Goal: Transaction & Acquisition: Subscribe to service/newsletter

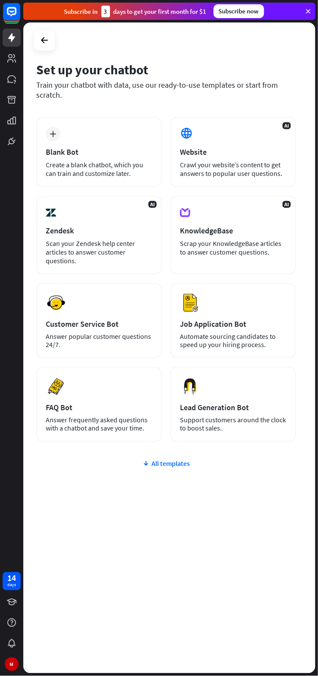
click at [234, 134] on div "AI Website Crawl your website’s content to get answers to popular user question…" at bounding box center [234, 152] width 126 height 70
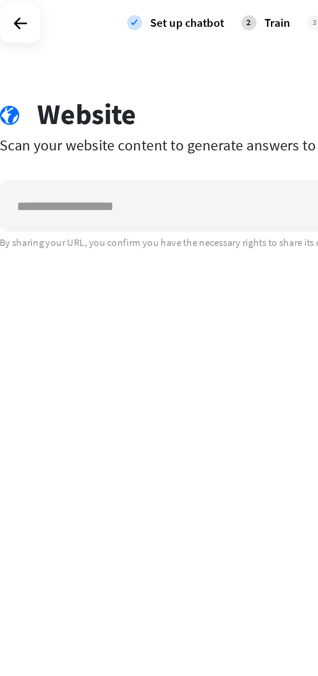
click at [145, 134] on input "text" at bounding box center [131, 135] width 195 height 26
click at [172, 135] on input "**********" at bounding box center [131, 135] width 195 height 26
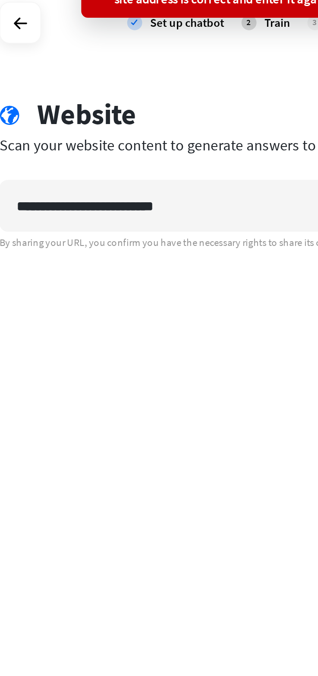
click at [173, 185] on div "**********" at bounding box center [169, 330] width 293 height 616
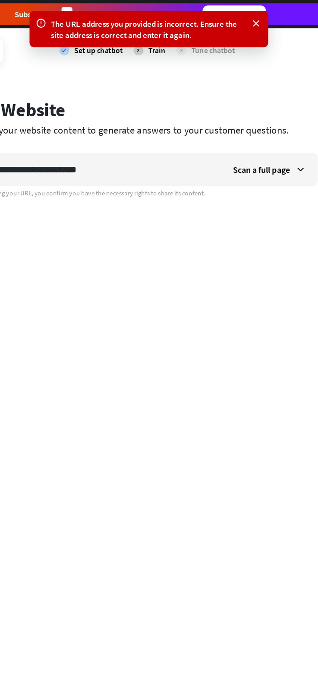
click at [282, 132] on span "Scan a full page" at bounding box center [260, 134] width 45 height 9
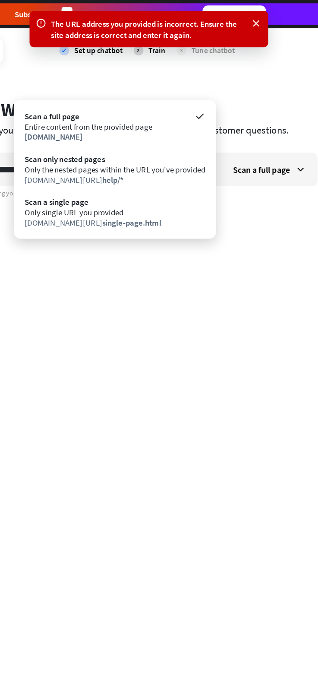
click at [195, 140] on div "[DOMAIN_NAME][URL] help/*" at bounding box center [144, 143] width 144 height 8
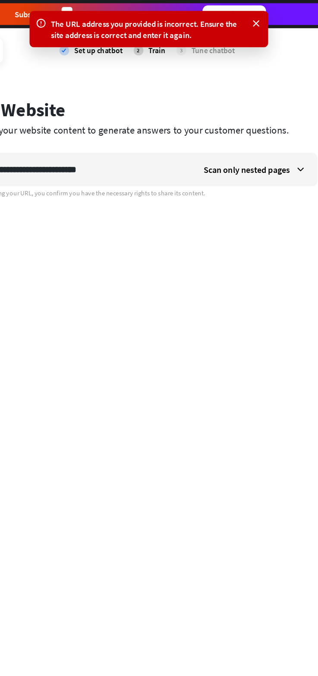
click at [275, 129] on div "Scan only nested pages" at bounding box center [255, 135] width 99 height 26
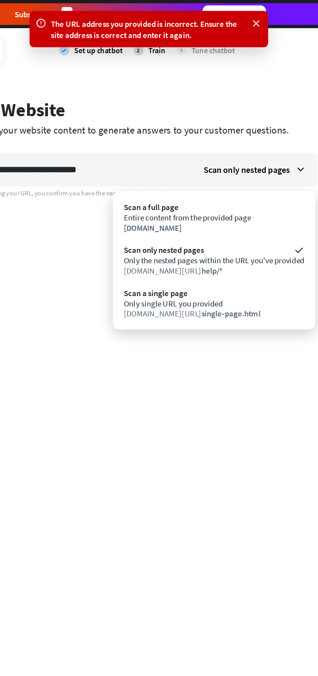
click at [243, 232] on div "Scan a single page" at bounding box center [223, 233] width 144 height 8
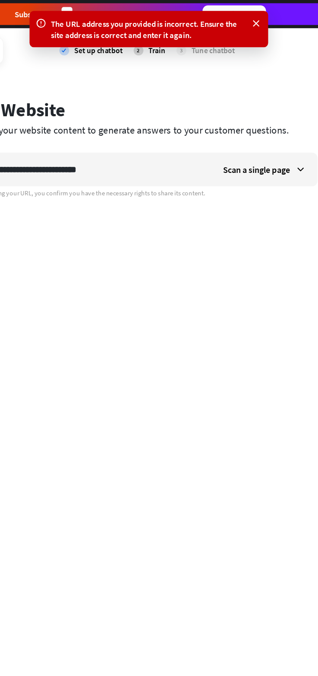
click at [275, 134] on span "Scan a single page" at bounding box center [256, 134] width 53 height 9
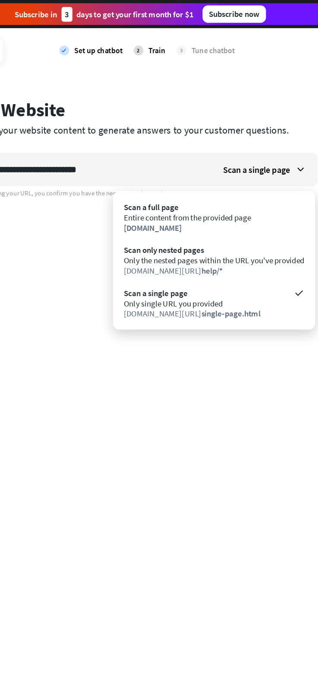
click at [238, 172] on div "Entire content from the provided page" at bounding box center [223, 173] width 144 height 8
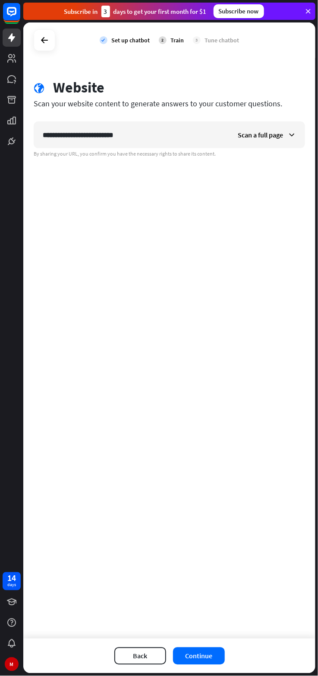
click at [201, 656] on button "Continue" at bounding box center [199, 655] width 52 height 17
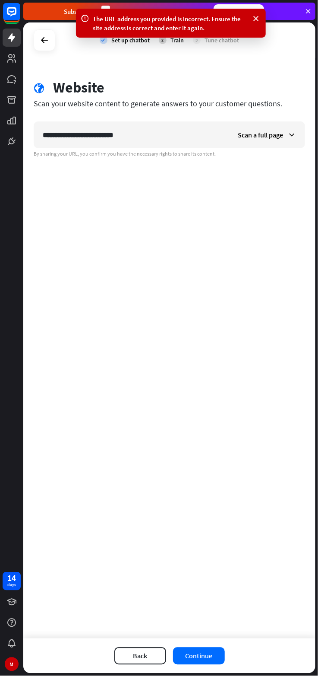
click at [207, 649] on button "Continue" at bounding box center [199, 655] width 52 height 17
click at [211, 654] on button "Continue" at bounding box center [199, 655] width 52 height 17
click at [259, 127] on div "Scan a full page" at bounding box center [267, 135] width 76 height 26
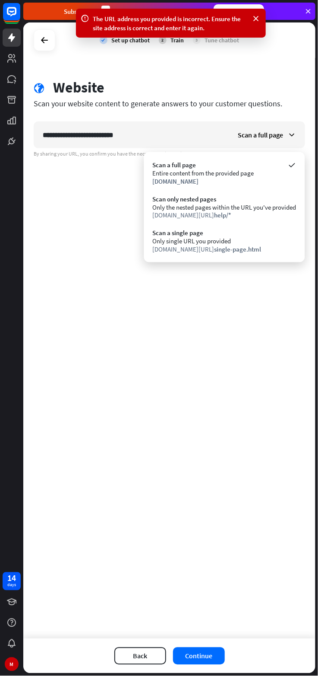
click at [233, 209] on div "Only the nested pages within the URL you've provided" at bounding box center [225, 207] width 144 height 8
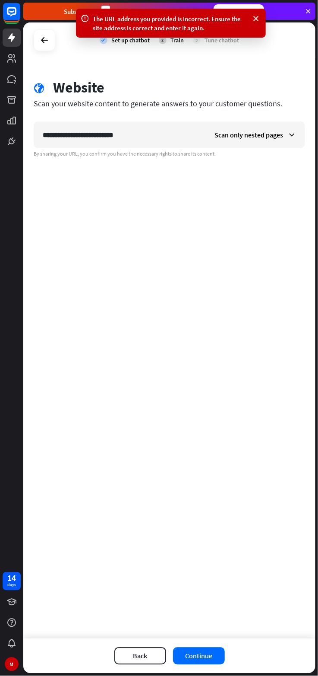
click at [197, 657] on button "Continue" at bounding box center [199, 655] width 52 height 17
click at [197, 28] on div "The URL address you provided is incorrect. Ensure the site address is correct a…" at bounding box center [171, 23] width 156 height 18
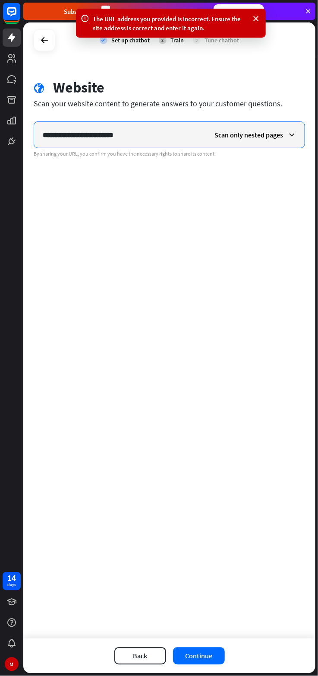
click at [176, 131] on input "**********" at bounding box center [120, 135] width 172 height 26
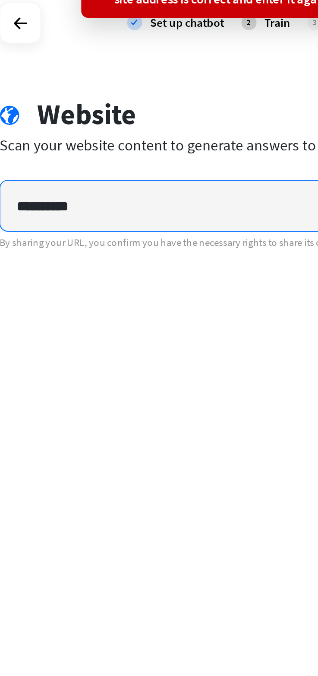
type input "**********"
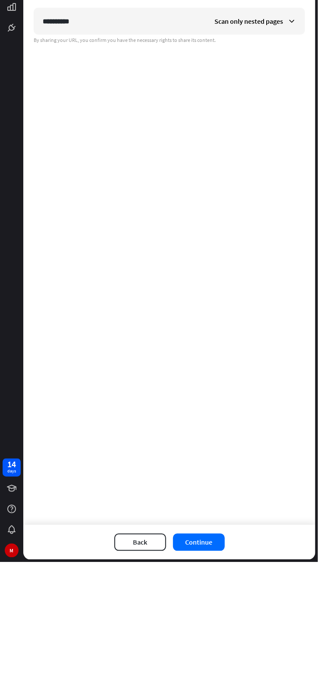
click at [293, 143] on div "Scan only nested pages" at bounding box center [255, 135] width 99 height 26
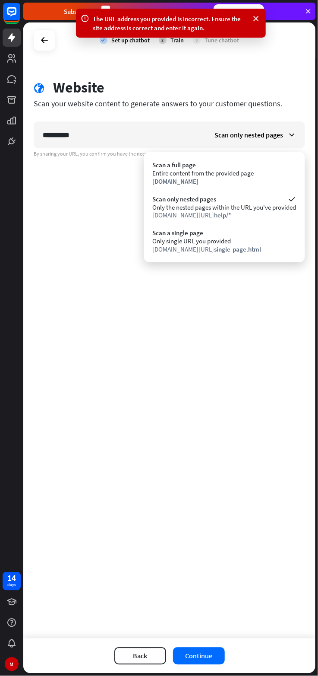
click at [241, 178] on div "[DOMAIN_NAME]" at bounding box center [225, 181] width 144 height 8
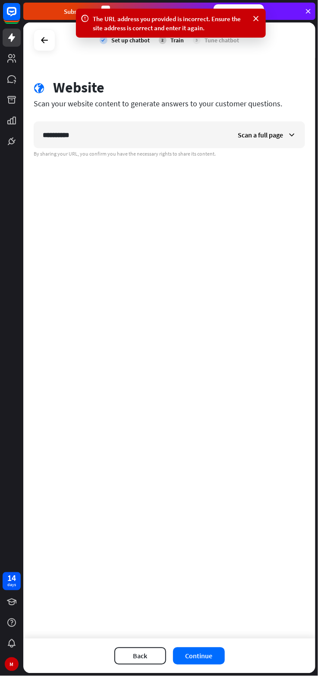
click at [207, 657] on button "Continue" at bounding box center [199, 655] width 52 height 17
click at [8, 578] on div "14" at bounding box center [11, 578] width 9 height 8
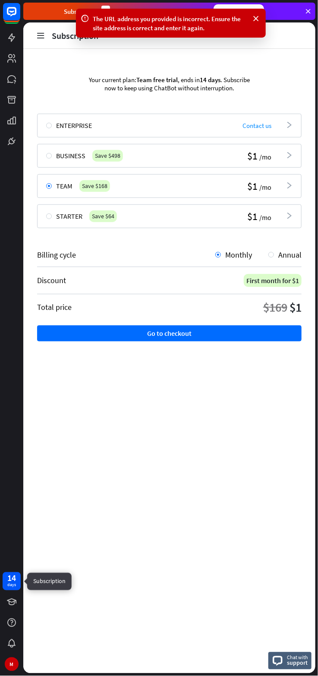
click at [229, 329] on button "Go to checkout" at bounding box center [169, 333] width 265 height 16
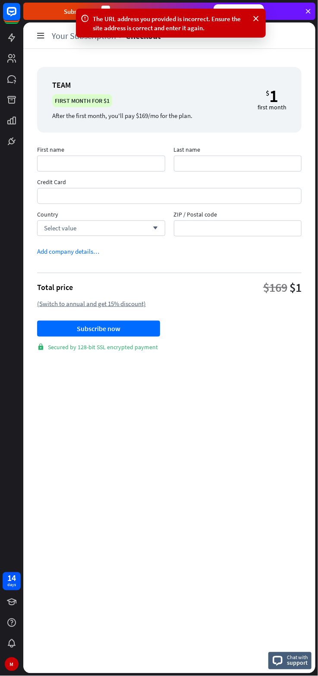
click at [271, 109] on div "first month" at bounding box center [272, 107] width 29 height 8
click at [51, 321] on button "Subscribe now" at bounding box center [98, 329] width 123 height 16
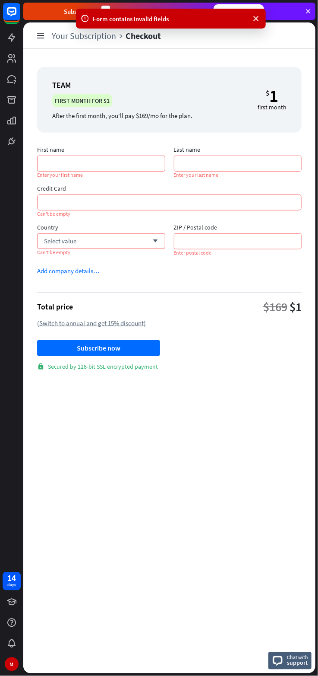
click at [111, 114] on div "After the first month, you'll pay $169/mo for the plan." at bounding box center [122, 115] width 140 height 8
click at [118, 165] on input "First name" at bounding box center [101, 164] width 128 height 16
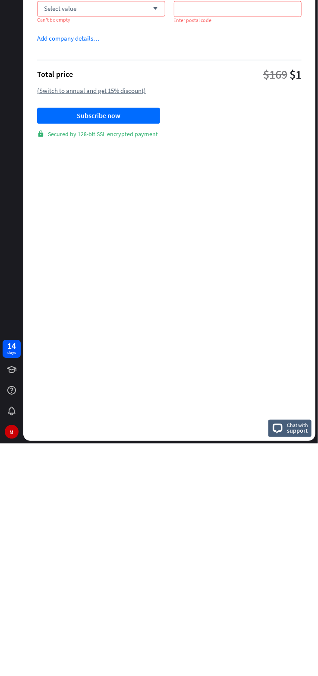
click at [102, 372] on div "Team First month for $1 After the first month, you'll pay $169/mo for the plan.…" at bounding box center [169, 219] width 265 height 312
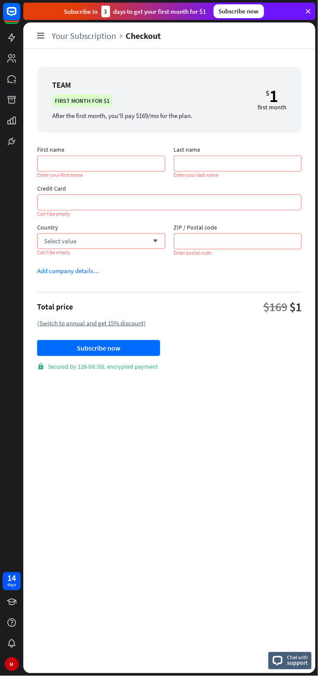
click at [54, 371] on div "Team First month for $1 After the first month, you'll pay $169/mo for the plan.…" at bounding box center [169, 219] width 265 height 312
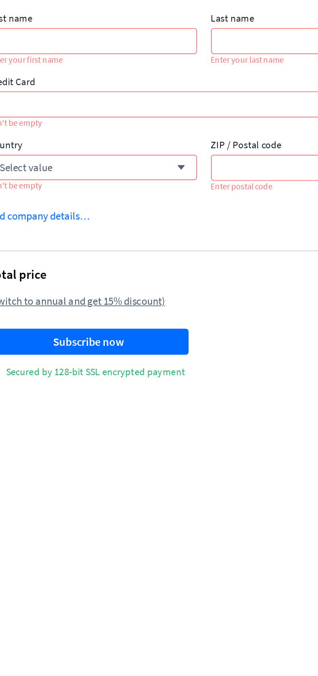
click at [124, 369] on div "lock Secured by 128-bit SSL encrypted payment" at bounding box center [169, 367] width 265 height 8
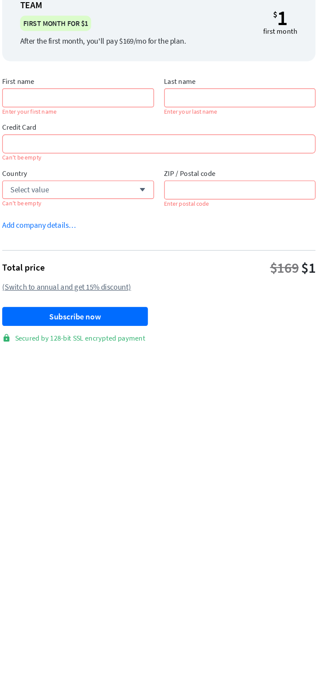
click at [70, 306] on div "Total price" at bounding box center [55, 307] width 36 height 10
click at [69, 272] on div "Add company details…" at bounding box center [68, 271] width 62 height 8
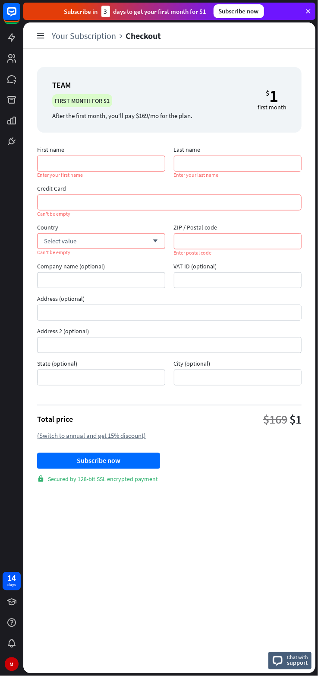
click at [0, 0] on icon at bounding box center [0, 0] width 0 height 0
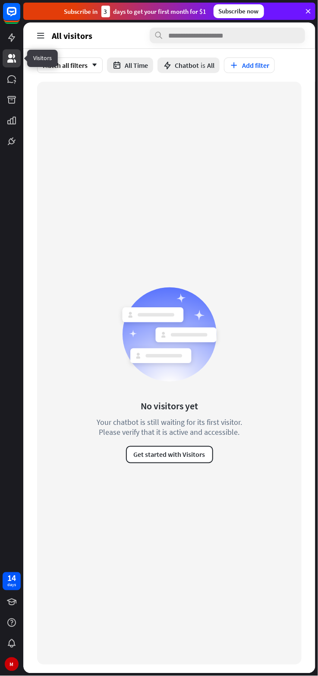
click at [200, 65] on span "Chatbot is All" at bounding box center [195, 65] width 40 height 9
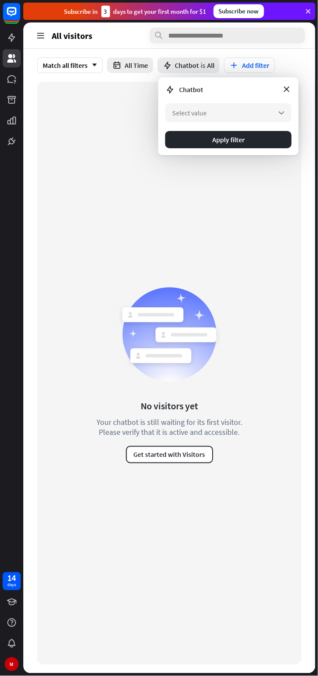
click at [252, 140] on button "Apply filter" at bounding box center [228, 139] width 127 height 17
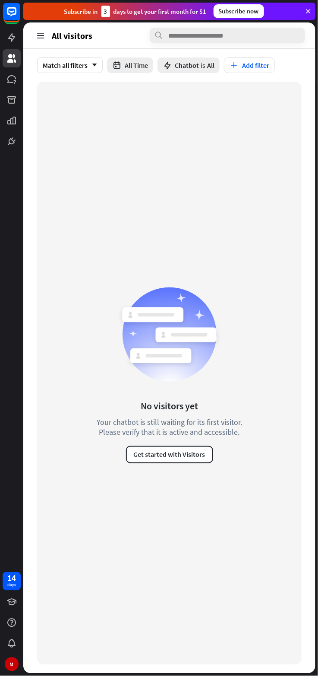
click at [193, 69] on span "Chatbot" at bounding box center [187, 65] width 24 height 9
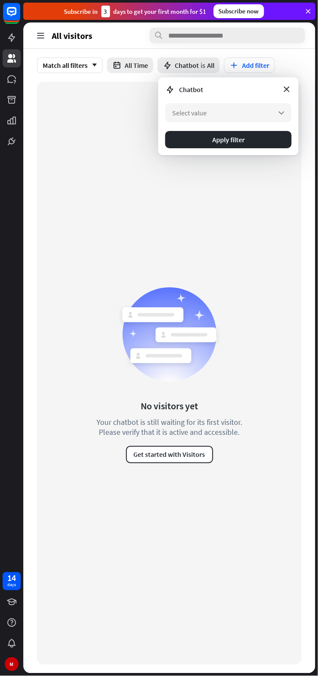
click at [225, 90] on div "Chatbot" at bounding box center [228, 89] width 127 height 10
click at [78, 67] on div "Match all filters arrow_down" at bounding box center [70, 65] width 66 height 16
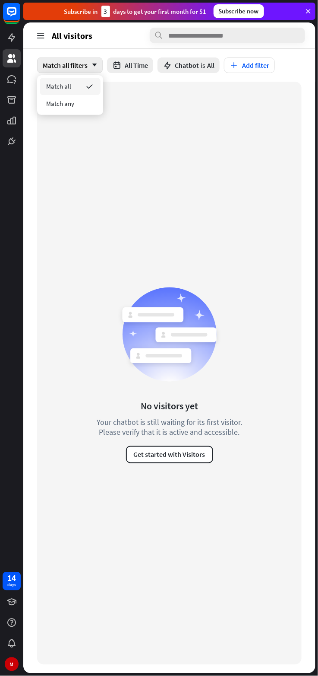
click at [144, 60] on button "All Time" at bounding box center [130, 65] width 46 height 16
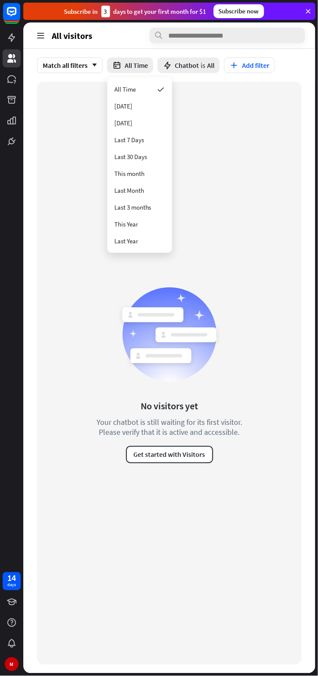
click at [189, 454] on button "Get started with Visitors" at bounding box center [169, 454] width 87 height 17
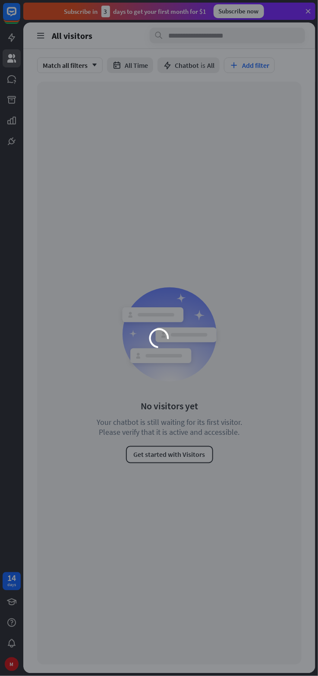
click at [178, 460] on div "loader" at bounding box center [159, 338] width 318 height 676
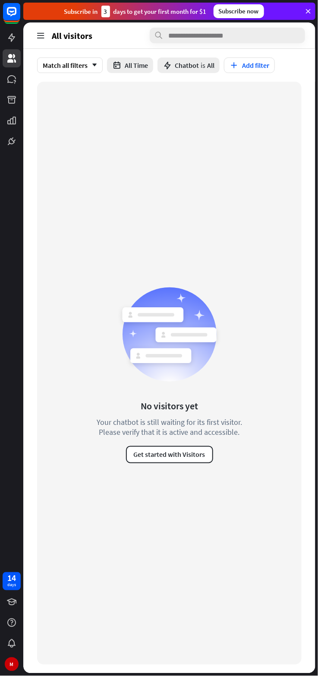
click at [88, 16] on div "Subscribe [DATE] to get your first month for $1" at bounding box center [135, 12] width 143 height 12
click at [41, 36] on icon at bounding box center [41, 36] width 10 height 10
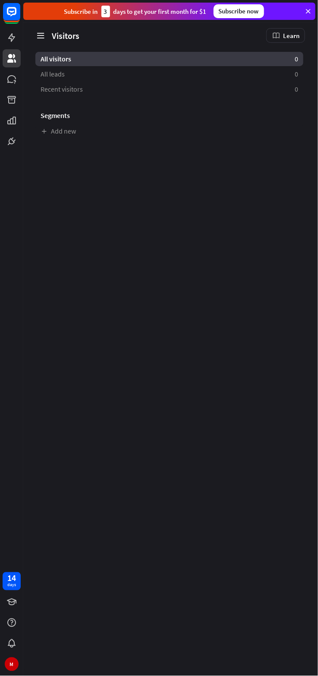
click at [45, 114] on h3 "Segments" at bounding box center [169, 115] width 268 height 9
click at [51, 117] on h3 "Segments" at bounding box center [169, 115] width 268 height 9
click at [44, 131] on icon at bounding box center [44, 131] width 7 height 7
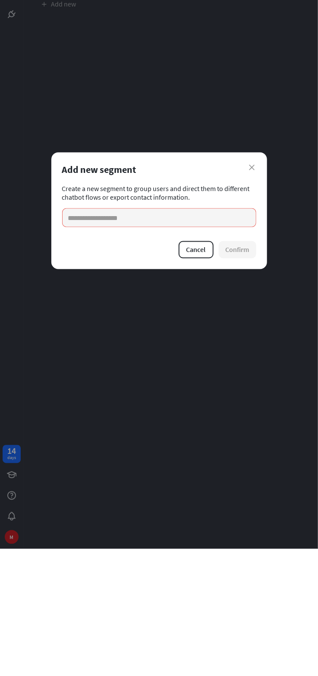
click at [81, 347] on input at bounding box center [159, 344] width 194 height 19
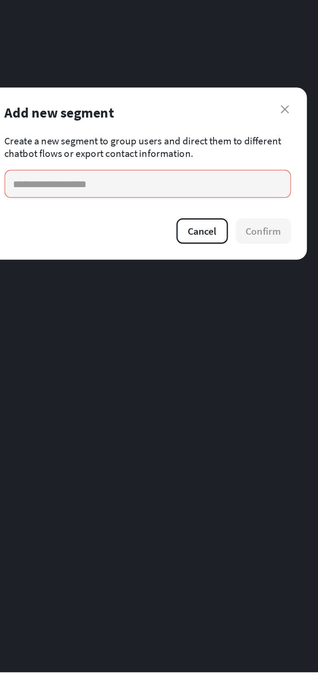
click at [93, 348] on input at bounding box center [159, 344] width 194 height 19
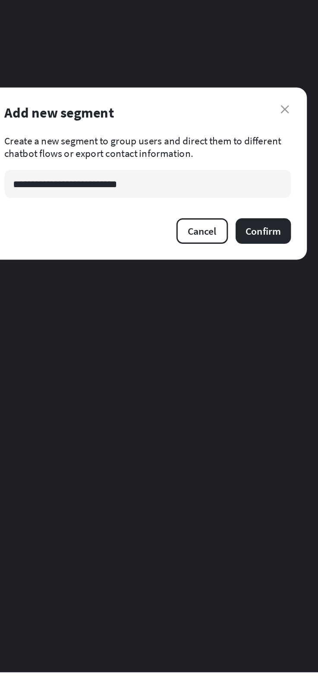
type input "**********"
click at [240, 383] on button "Confirm" at bounding box center [238, 376] width 38 height 17
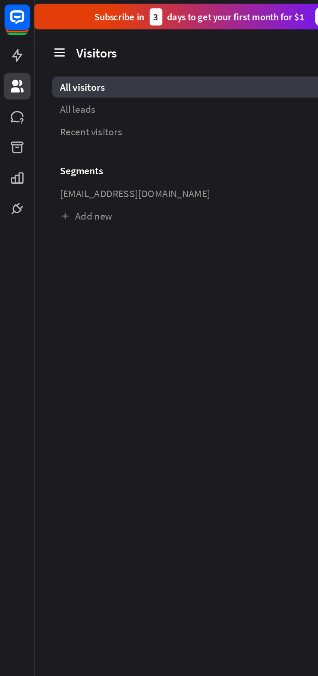
click at [111, 129] on span "[EMAIL_ADDRESS][DOMAIN_NAME]" at bounding box center [92, 131] width 102 height 9
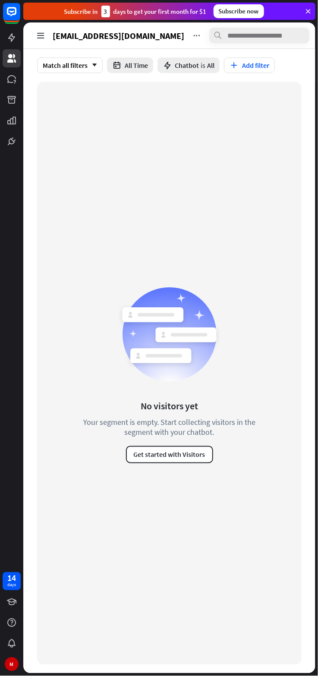
click at [169, 458] on button "Get started with Visitors" at bounding box center [169, 454] width 87 height 17
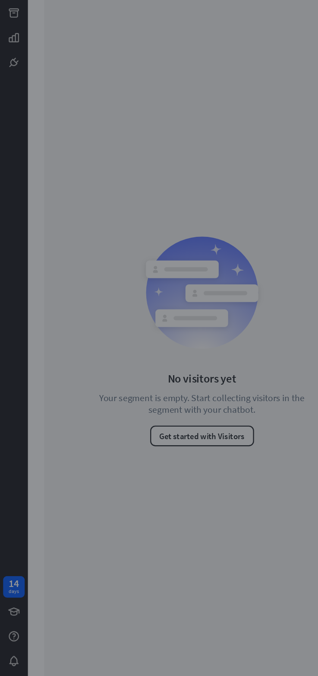
click at [71, 172] on div "close" at bounding box center [159, 338] width 318 height 676
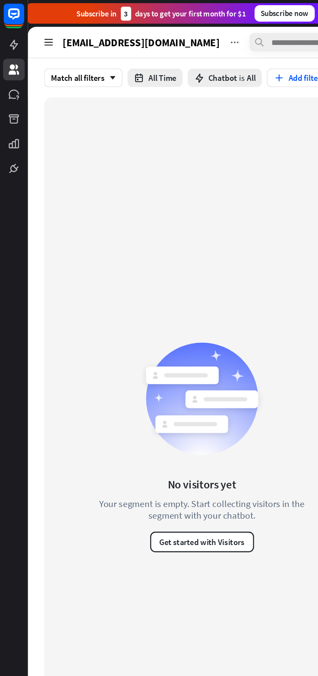
click at [11, 57] on icon at bounding box center [11, 58] width 9 height 9
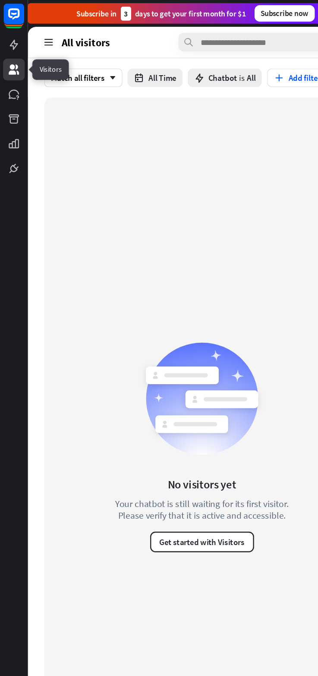
click at [68, 71] on div "Match all filters arrow_down" at bounding box center [70, 65] width 66 height 16
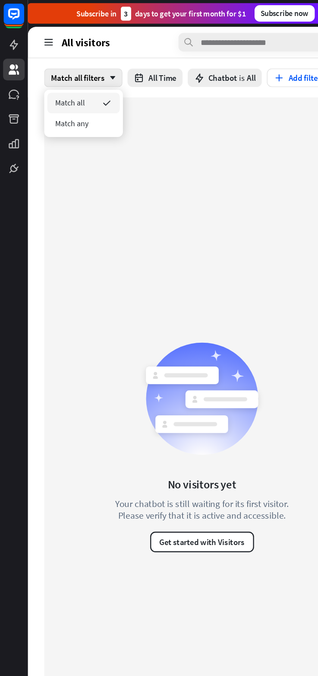
click at [118, 65] on icon "button" at bounding box center [116, 65] width 9 height 9
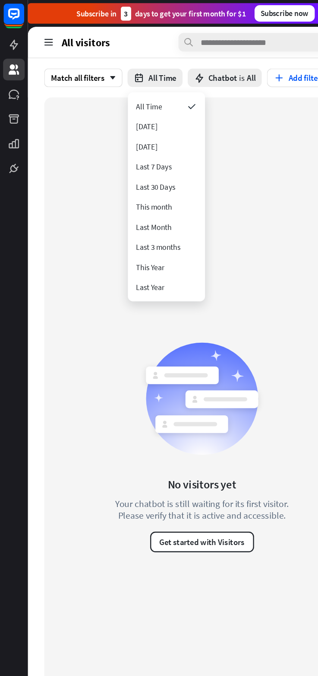
click at [190, 67] on span "Chatbot" at bounding box center [187, 65] width 24 height 9
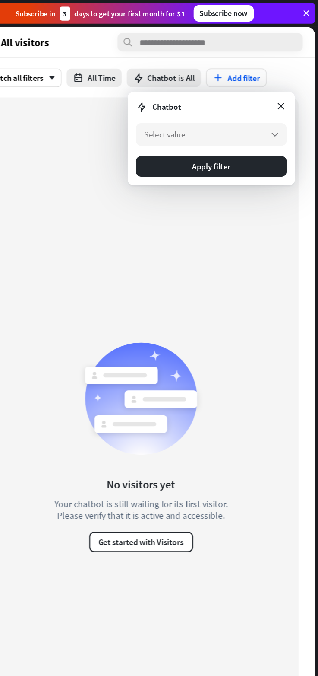
click at [199, 146] on button "Apply filter" at bounding box center [228, 139] width 127 height 17
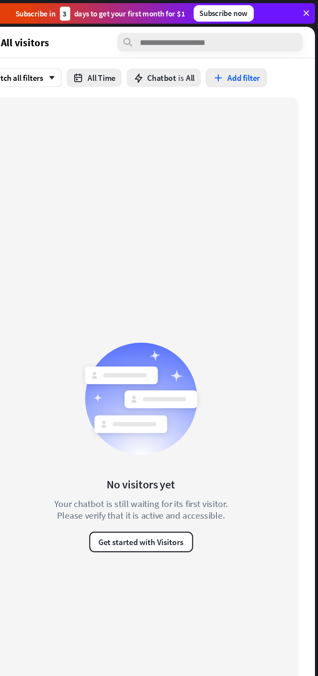
click at [260, 64] on button "Add filter" at bounding box center [249, 65] width 51 height 16
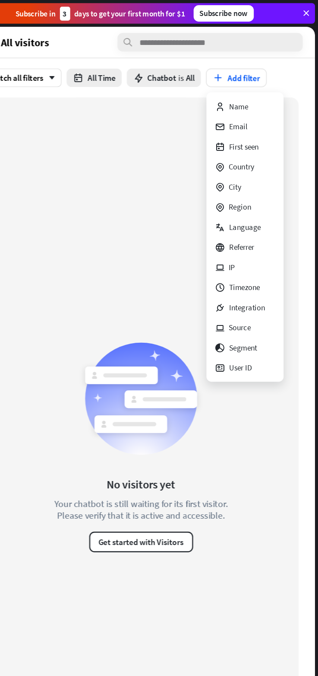
click at [250, 308] on div "User ID" at bounding box center [247, 308] width 31 height 17
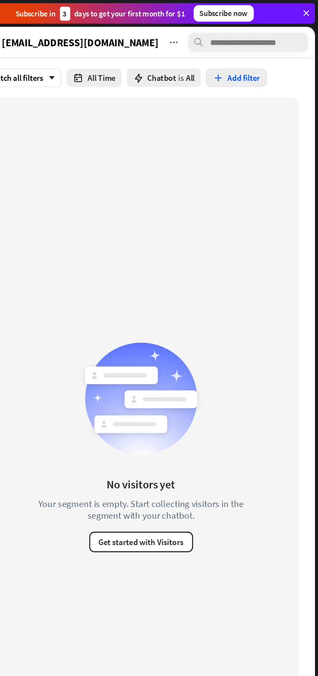
click at [262, 70] on button "Add filter" at bounding box center [249, 65] width 51 height 16
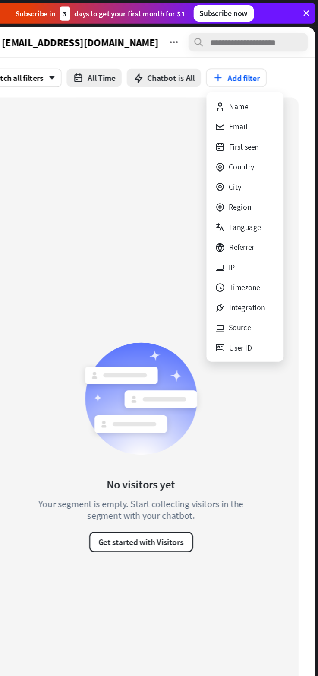
click at [259, 149] on div "City" at bounding box center [257, 156] width 58 height 17
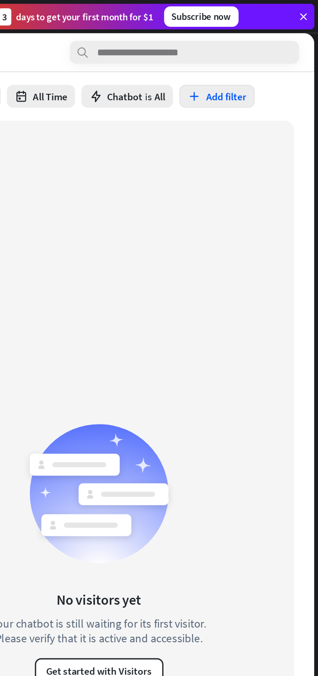
click at [254, 61] on button "Add filter" at bounding box center [249, 65] width 51 height 16
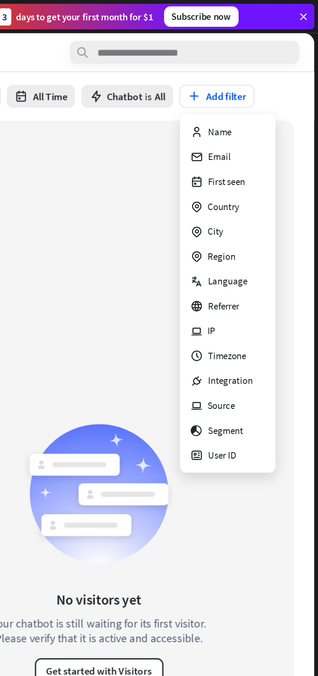
click at [245, 102] on div "Email" at bounding box center [246, 106] width 28 height 17
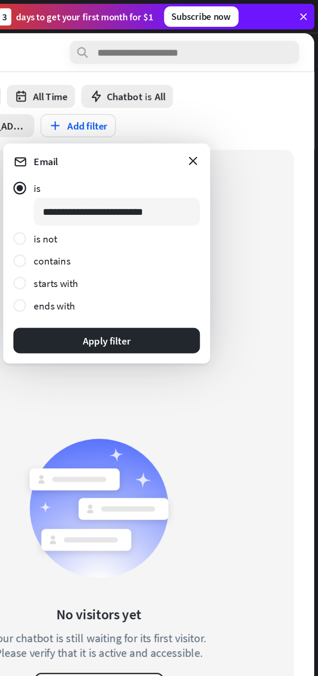
type input "**********"
click at [164, 233] on button "Apply filter" at bounding box center [174, 230] width 127 height 17
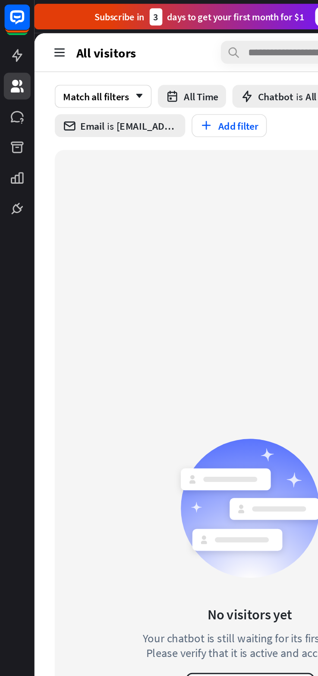
click at [11, 32] on link at bounding box center [12, 38] width 18 height 18
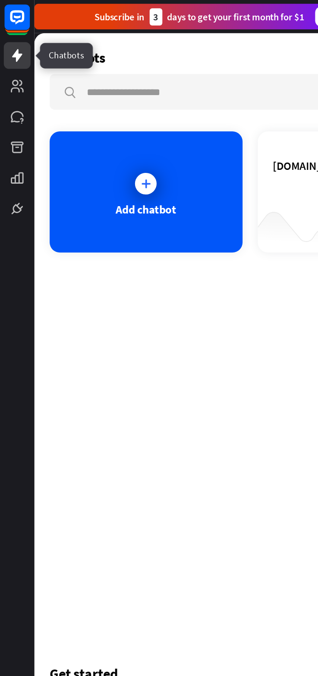
click at [89, 124] on div at bounding box center [99, 125] width 22 height 22
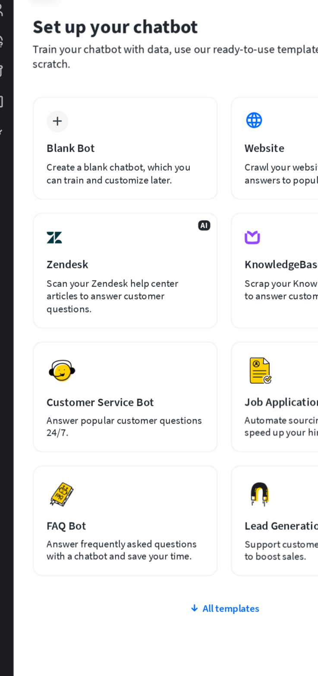
click at [216, 160] on div "Crawl your website’s content to get answers to popular user questions." at bounding box center [233, 168] width 107 height 17
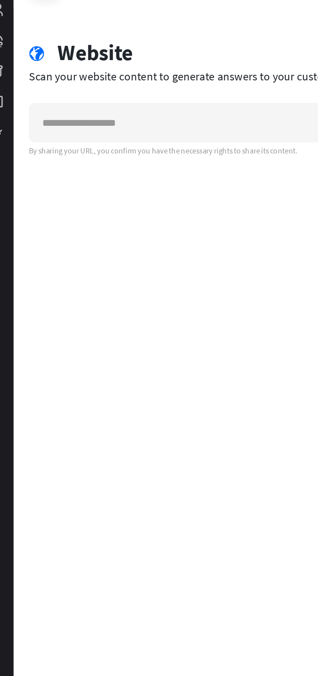
click at [66, 132] on input "text" at bounding box center [131, 135] width 195 height 26
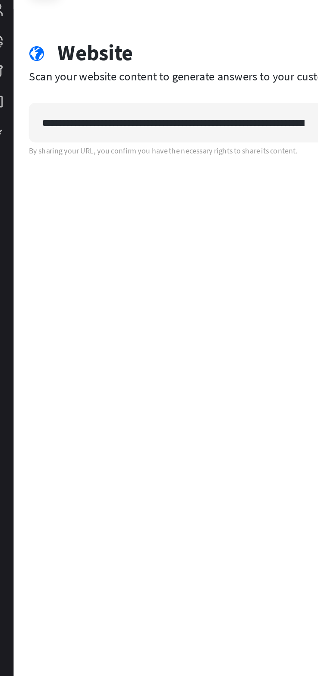
scroll to position [0, 168]
type input "**********"
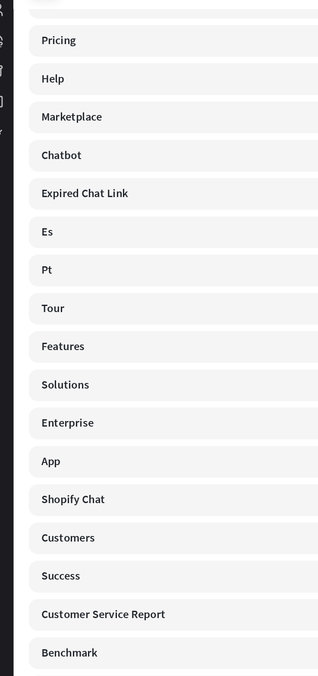
scroll to position [117, 0]
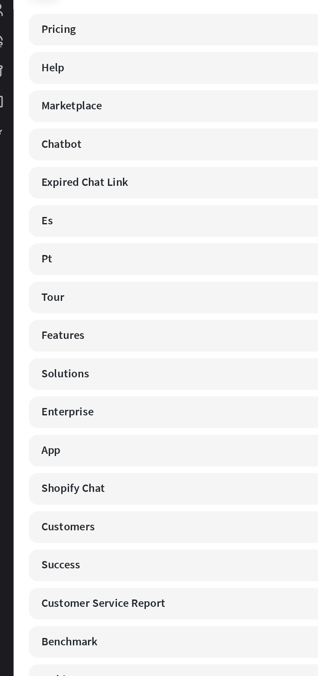
click at [161, 169] on div "Expired Chat Link" at bounding box center [170, 176] width 272 height 22
click at [165, 181] on div "Expired Chat Link" at bounding box center [170, 176] width 272 height 22
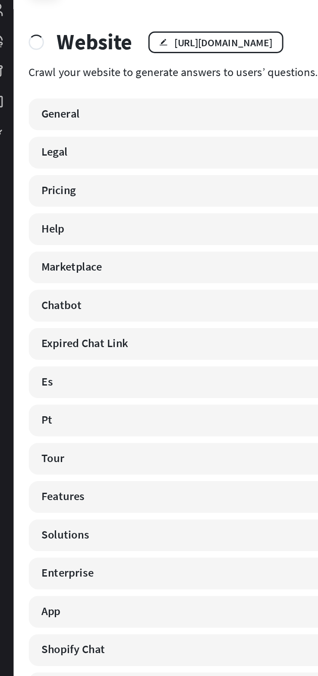
scroll to position [0, 0]
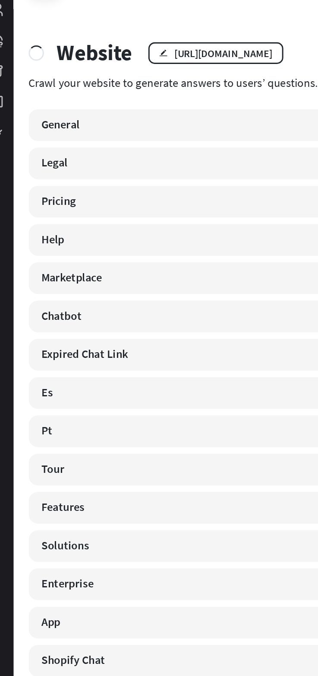
click at [153, 140] on div "General" at bounding box center [170, 137] width 272 height 22
click at [70, 137] on div "General" at bounding box center [170, 137] width 272 height 22
click at [65, 128] on div "General" at bounding box center [170, 137] width 272 height 22
click at [65, 130] on div "General" at bounding box center [170, 137] width 272 height 22
click at [62, 299] on div "Expired Chat Link" at bounding box center [170, 292] width 272 height 22
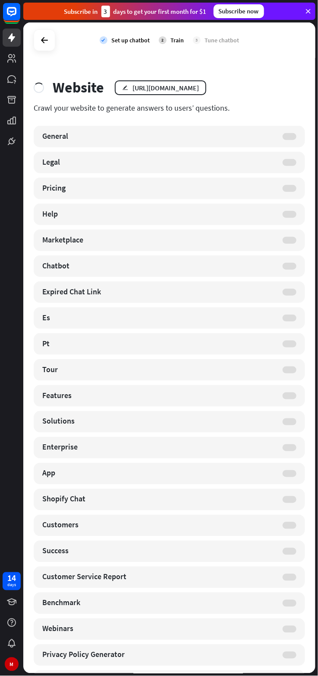
click at [239, 167] on div "Legal" at bounding box center [170, 163] width 272 height 22
click at [305, 166] on div "Legal" at bounding box center [170, 163] width 272 height 22
click at [193, 92] on div "edit [URL][DOMAIN_NAME]" at bounding box center [161, 87] width 92 height 15
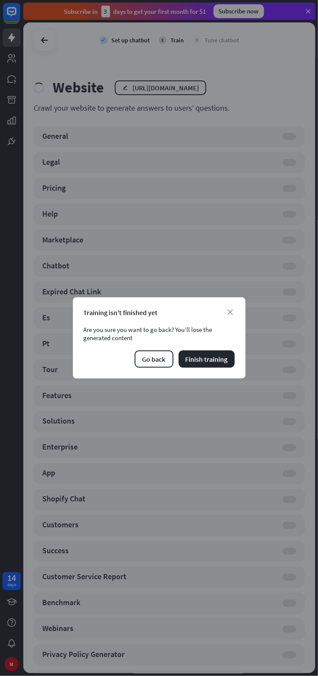
click at [209, 360] on button "Finish training" at bounding box center [207, 358] width 56 height 17
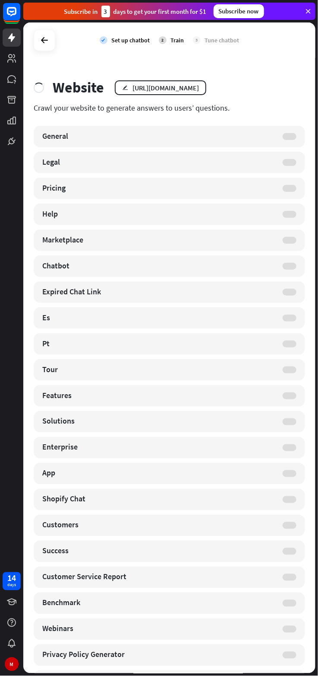
click at [295, 138] on div at bounding box center [290, 136] width 14 height 7
click at [292, 245] on div "Marketplace" at bounding box center [170, 240] width 272 height 22
click at [10, 37] on icon at bounding box center [11, 37] width 7 height 9
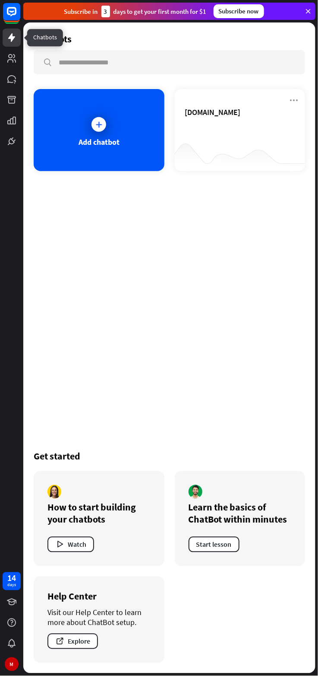
click at [248, 105] on div "[DOMAIN_NAME]" at bounding box center [240, 130] width 131 height 82
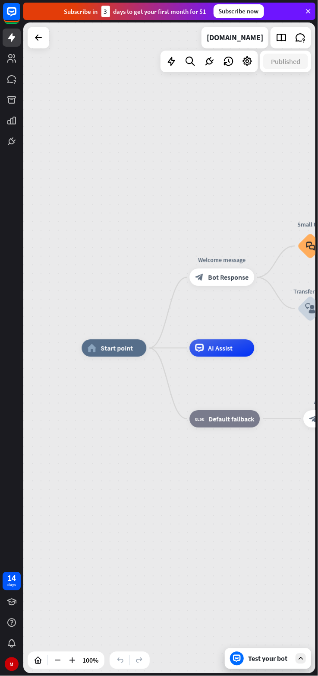
click at [0, 0] on icon at bounding box center [0, 0] width 0 height 0
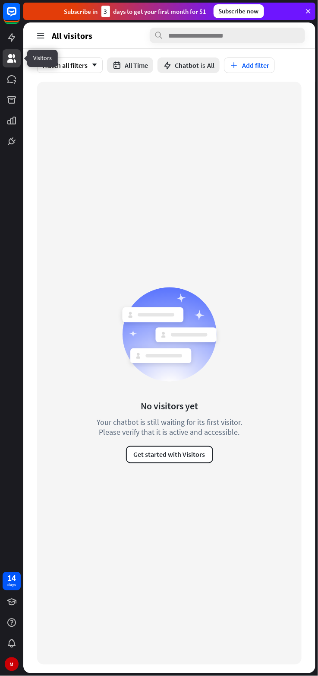
click at [47, 31] on header "All visitors" at bounding box center [169, 35] width 293 height 26
click at [41, 32] on icon at bounding box center [41, 36] width 10 height 10
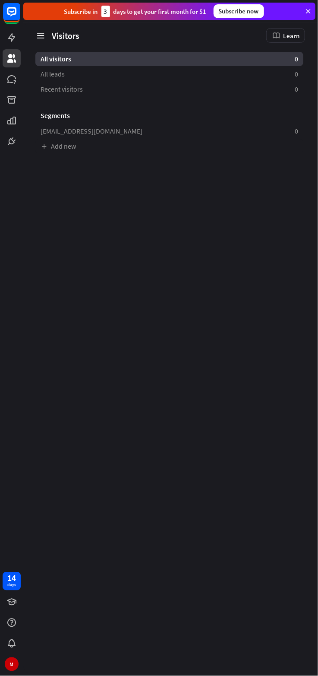
click at [45, 70] on span "All leads" at bounding box center [53, 74] width 24 height 9
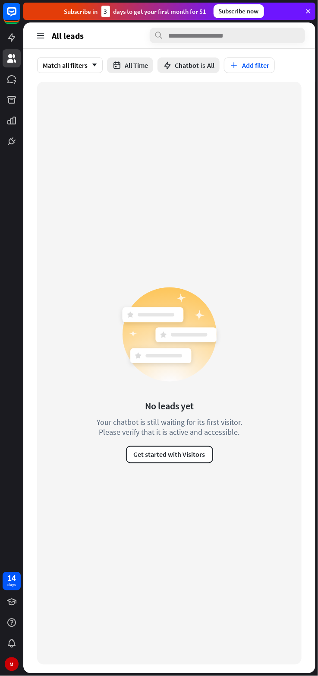
click at [0, 0] on icon at bounding box center [0, 0] width 0 height 0
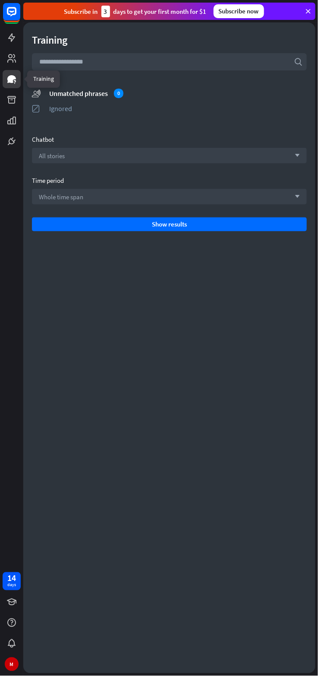
click at [262, 223] on button "Show results" at bounding box center [169, 224] width 275 height 14
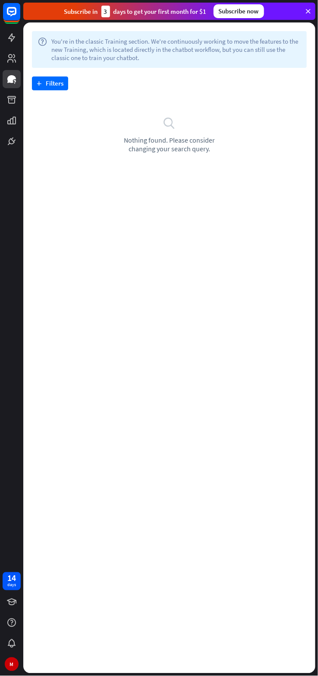
click at [3, 99] on link at bounding box center [12, 100] width 18 height 18
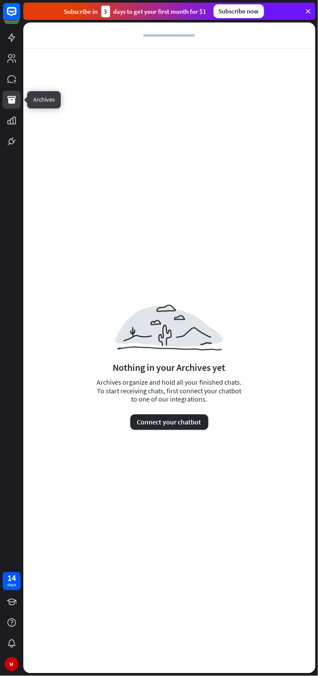
click at [194, 418] on button "Connect your chatbot" at bounding box center [169, 422] width 78 height 16
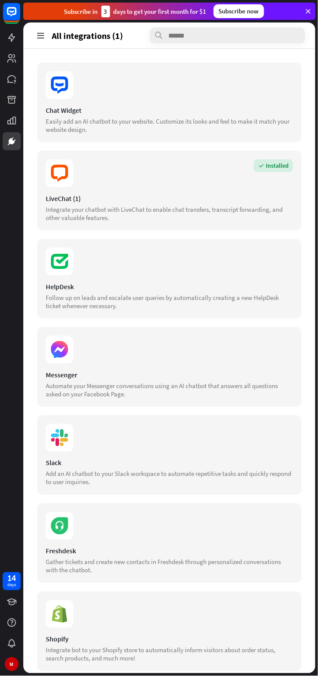
click at [280, 175] on section "Installed" at bounding box center [170, 173] width 248 height 28
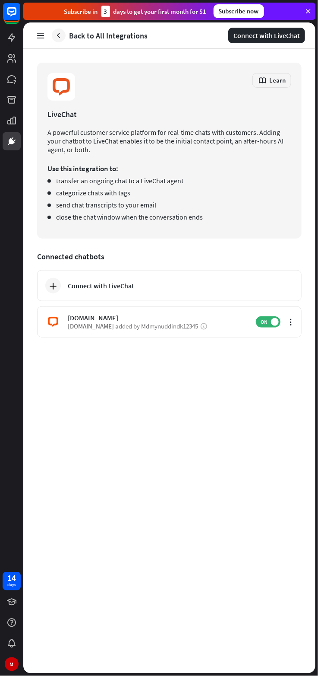
click at [291, 326] on icon at bounding box center [291, 322] width 9 height 9
click at [286, 437] on div "Edit chatbot" at bounding box center [264, 429] width 58 height 17
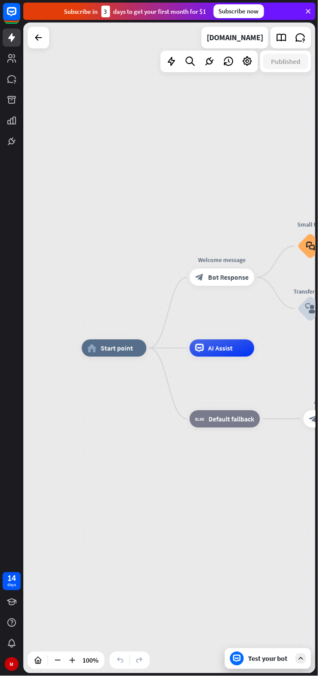
click at [220, 354] on div "AI Assist" at bounding box center [222, 348] width 65 height 17
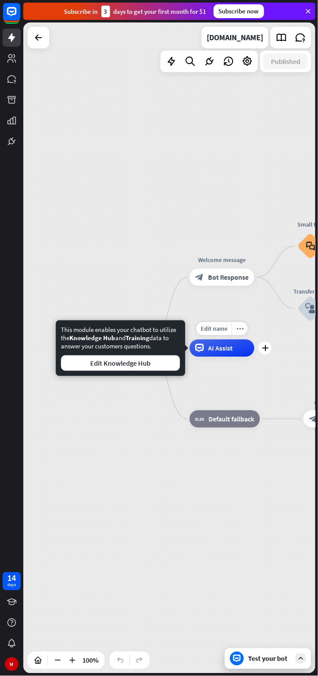
click at [224, 340] on div "AI Assist" at bounding box center [222, 348] width 65 height 17
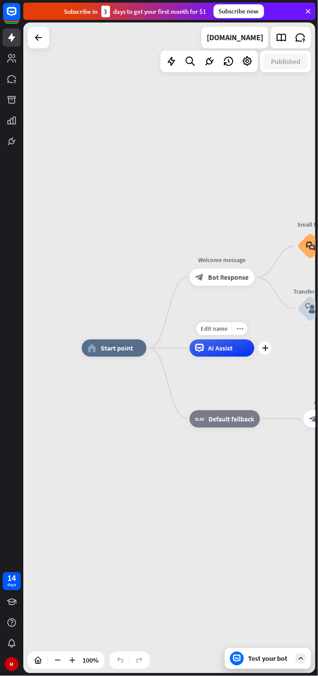
click at [234, 348] on div "AI Assist" at bounding box center [222, 348] width 65 height 17
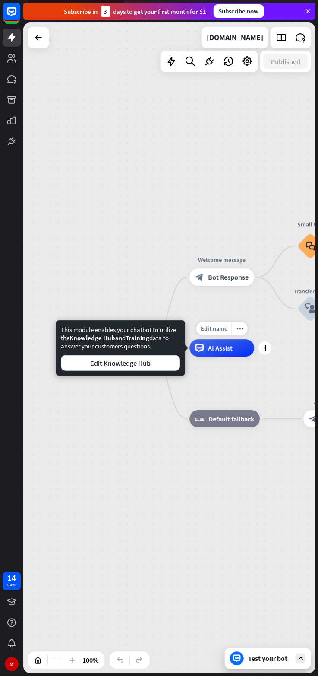
click at [157, 375] on div "This module enables your chatbot to utilize the Knowledge Hub and Training data…" at bounding box center [121, 348] width 130 height 56
click at [149, 377] on div "home_2 Start point Welcome message block_bot_response Bot Response Small talk b…" at bounding box center [228, 673] width 293 height 651
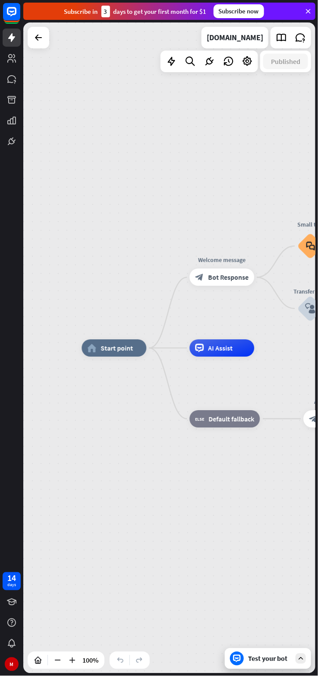
click at [106, 347] on span "Start point" at bounding box center [117, 348] width 32 height 9
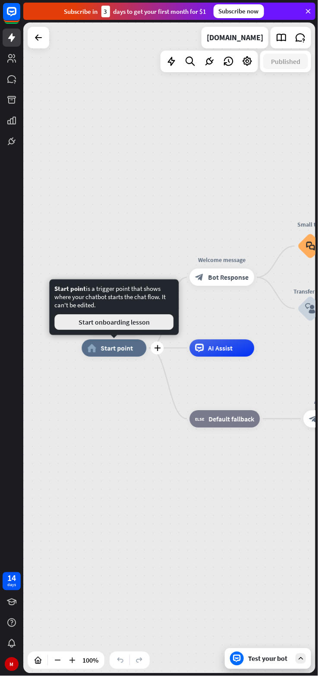
click at [103, 323] on button "Start onboarding lesson" at bounding box center [113, 322] width 119 height 16
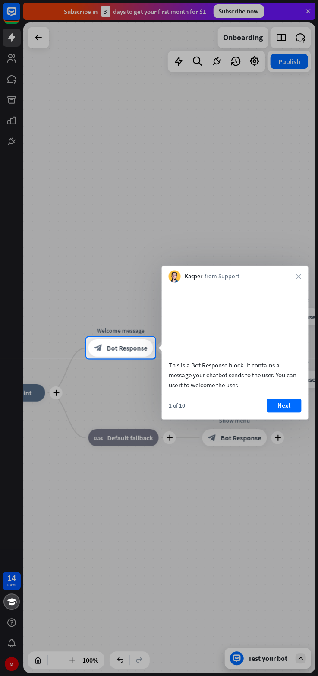
click at [299, 412] on button "Next" at bounding box center [284, 405] width 35 height 14
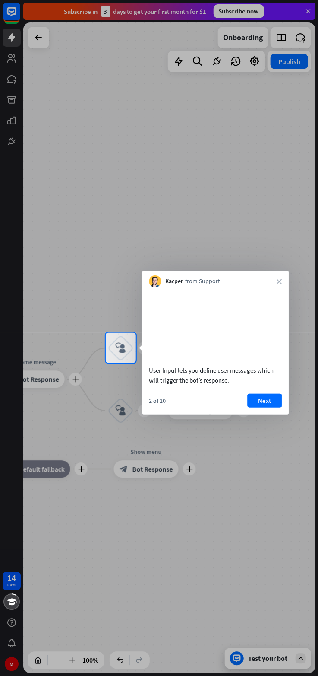
click at [273, 407] on button "Next" at bounding box center [265, 401] width 35 height 14
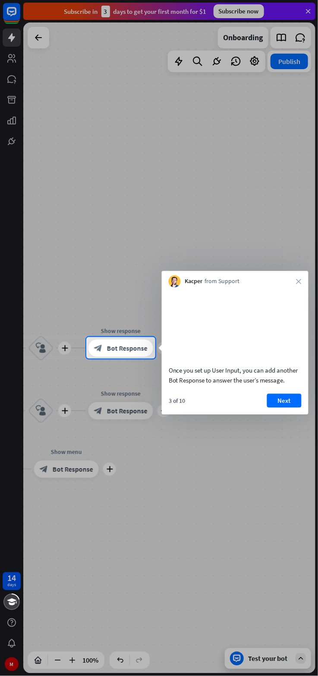
click at [280, 407] on button "Next" at bounding box center [284, 401] width 35 height 14
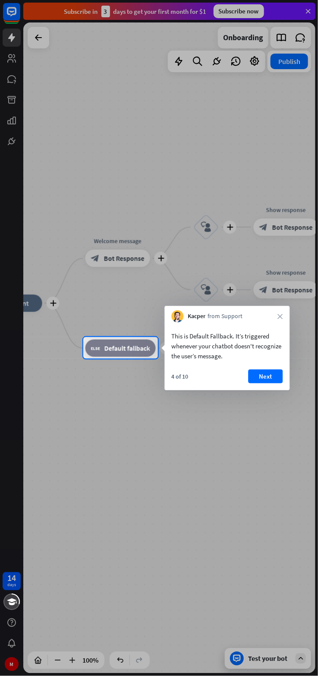
click at [117, 350] on span "Default fallback" at bounding box center [128, 348] width 46 height 9
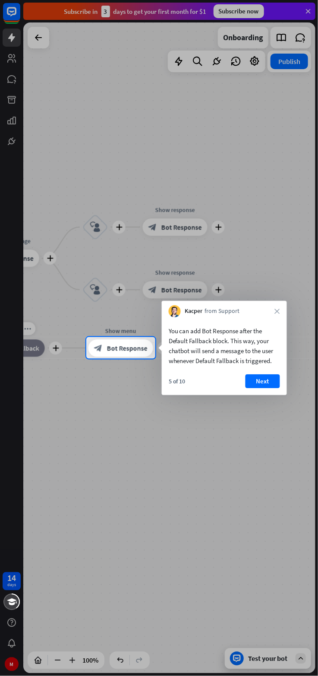
click at [272, 385] on button "Next" at bounding box center [263, 381] width 35 height 14
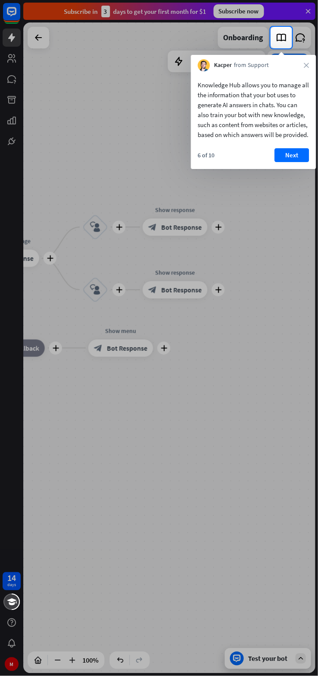
click at [289, 162] on button "Next" at bounding box center [292, 155] width 35 height 14
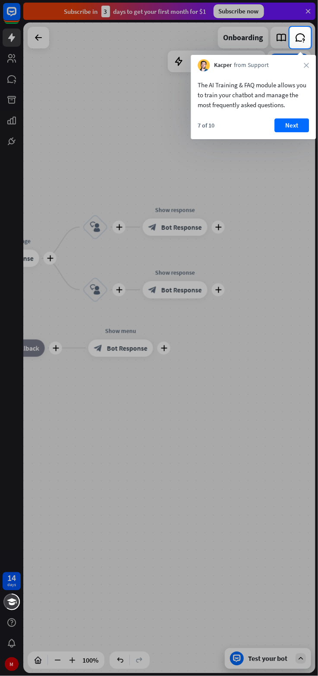
click at [299, 127] on button "Next" at bounding box center [292, 125] width 35 height 14
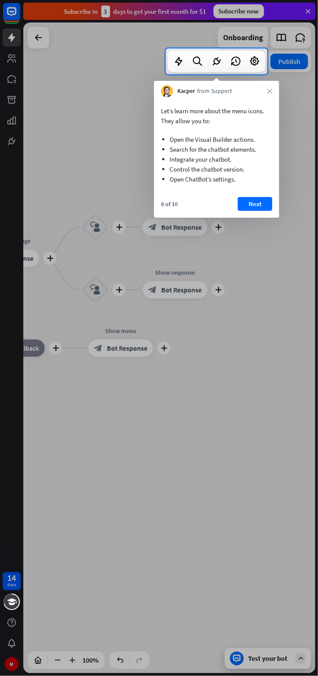
click at [262, 205] on button "Next" at bounding box center [255, 204] width 35 height 14
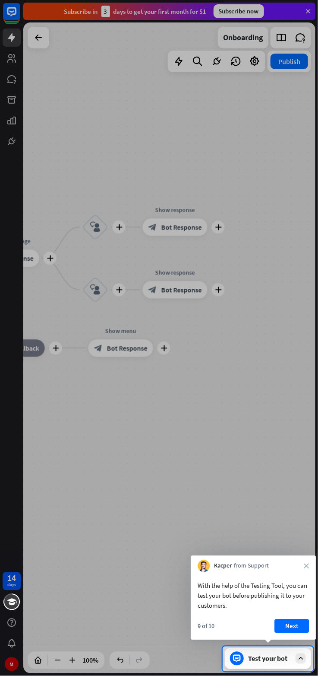
click at [292, 626] on button "Next" at bounding box center [292, 626] width 35 height 14
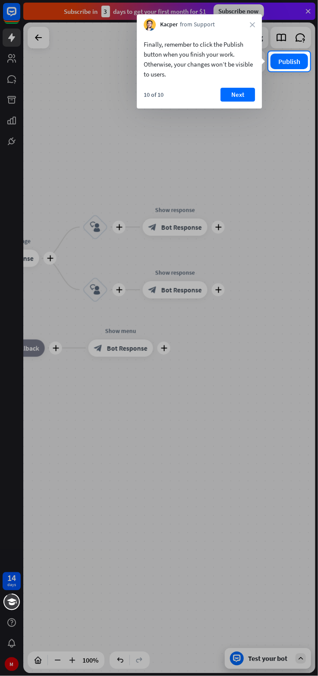
click at [242, 97] on button "Next" at bounding box center [238, 95] width 35 height 14
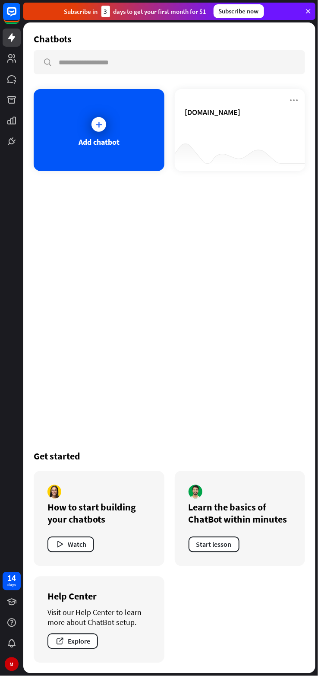
click at [66, 642] on button "Explore" at bounding box center [73, 641] width 51 height 16
